Goal: Check status

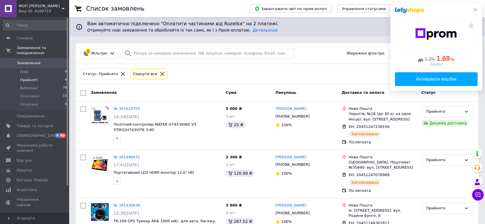
click at [475, 9] on icon at bounding box center [474, 9] width 3 height 3
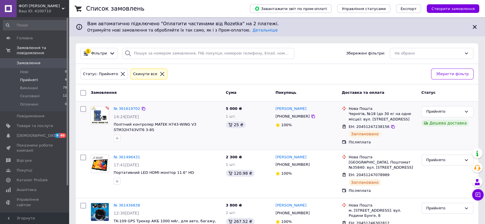
click at [373, 126] on span "ЕН: 20451247238156" at bounding box center [368, 126] width 41 height 4
click at [372, 126] on span "ЕН: 20451247238156" at bounding box center [368, 126] width 41 height 4
click at [367, 114] on div "Чернігів, №18 (до 30 кг на одне місце): вул. [STREET_ADDRESS]" at bounding box center [382, 116] width 68 height 10
click at [357, 108] on div "Нова Пошта" at bounding box center [382, 108] width 68 height 5
click at [133, 106] on link "№ 361619702" at bounding box center [127, 108] width 26 height 4
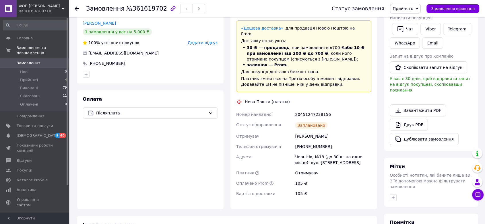
scroll to position [64, 0]
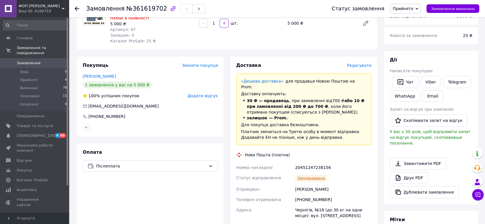
click at [359, 66] on span "Редагувати" at bounding box center [359, 65] width 24 height 5
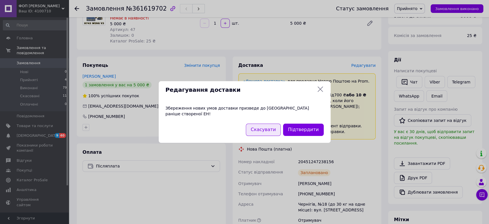
click at [271, 126] on button "Скасувати" at bounding box center [263, 130] width 35 height 12
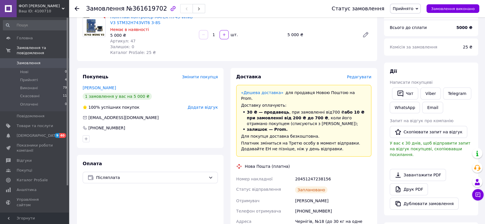
scroll to position [0, 0]
